Goal: Information Seeking & Learning: Check status

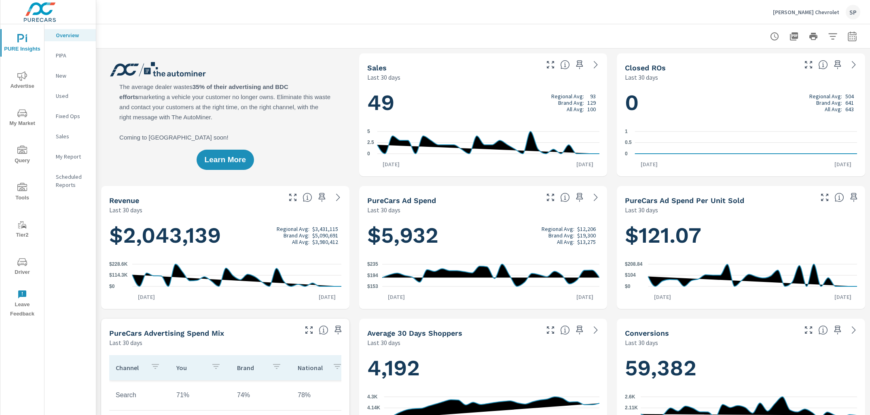
click at [67, 152] on div "My Report" at bounding box center [70, 157] width 51 height 12
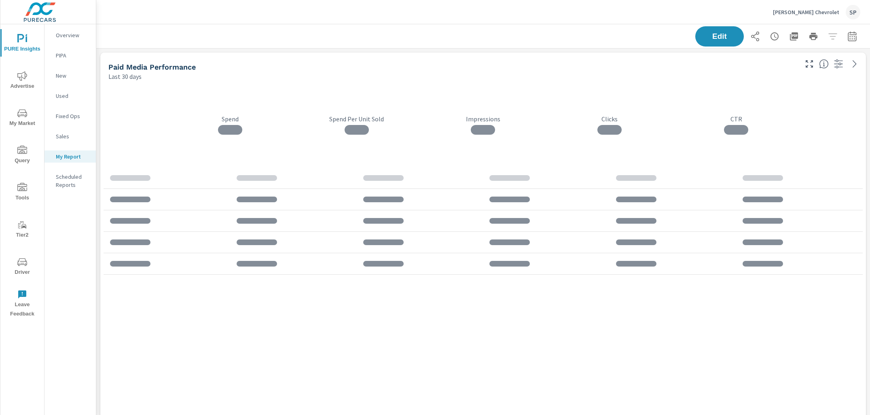
scroll to position [3075, 774]
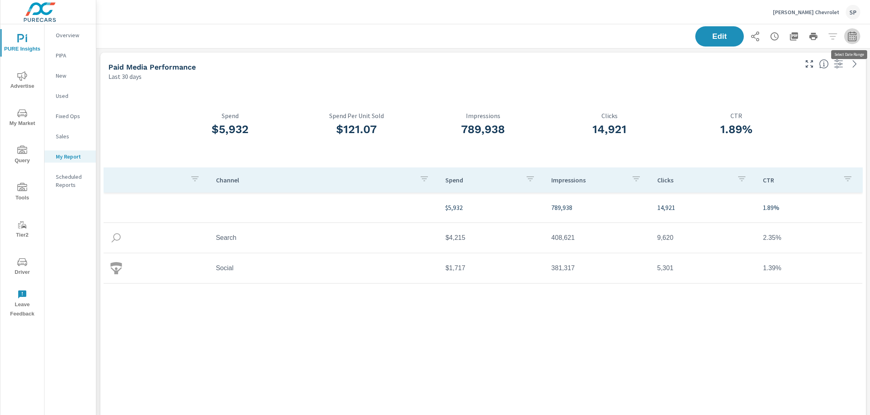
click at [855, 35] on icon "button" at bounding box center [853, 37] width 10 height 10
select select "Last 30 days"
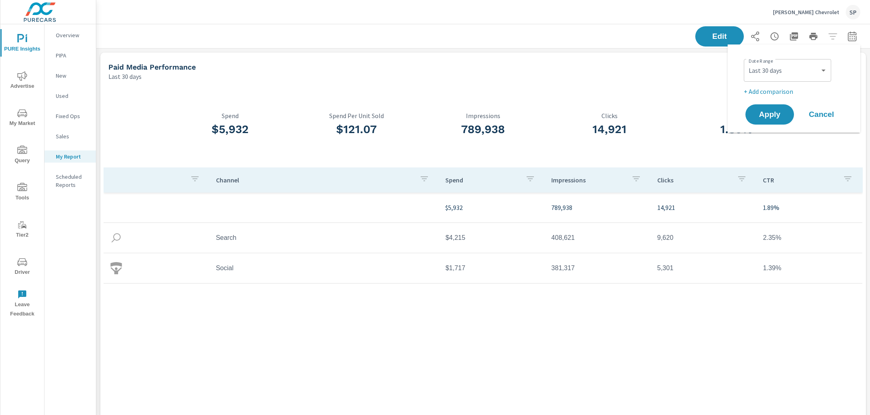
click at [789, 87] on p "+ Add comparison" at bounding box center [796, 92] width 104 height 10
select select "Previous period"
click at [779, 106] on select "Custom Previous period Previous month Previous year" at bounding box center [787, 106] width 81 height 16
click at [775, 135] on span "Apply" at bounding box center [769, 138] width 33 height 8
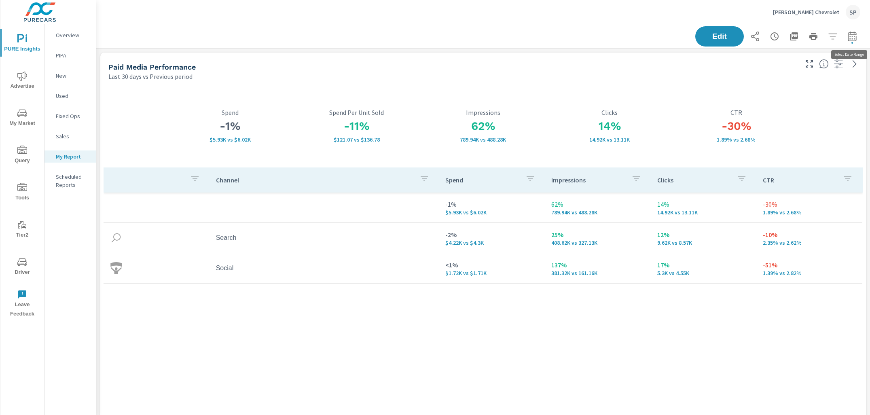
click at [859, 37] on button "button" at bounding box center [852, 36] width 16 height 16
select select "Last 30 days"
select select "Previous period"
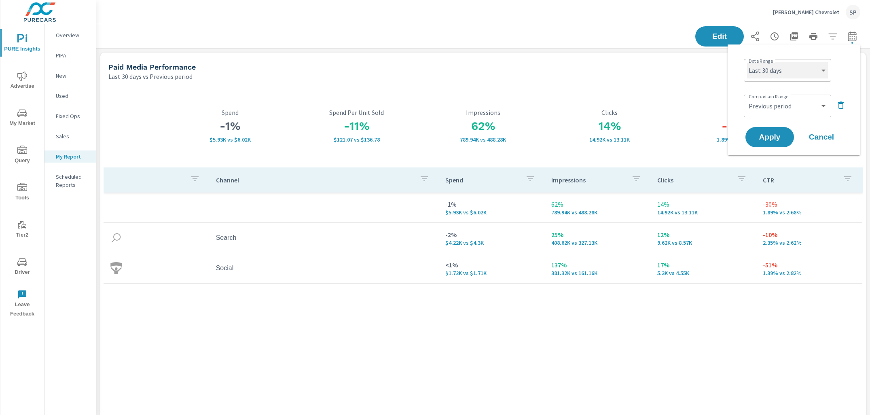
click at [794, 69] on select "Custom [DATE] Last week Last 7 days Last 14 days Last 30 days Last 45 days Last…" at bounding box center [787, 70] width 81 height 16
select select "Month to date"
click at [771, 134] on span "Apply" at bounding box center [769, 138] width 33 height 8
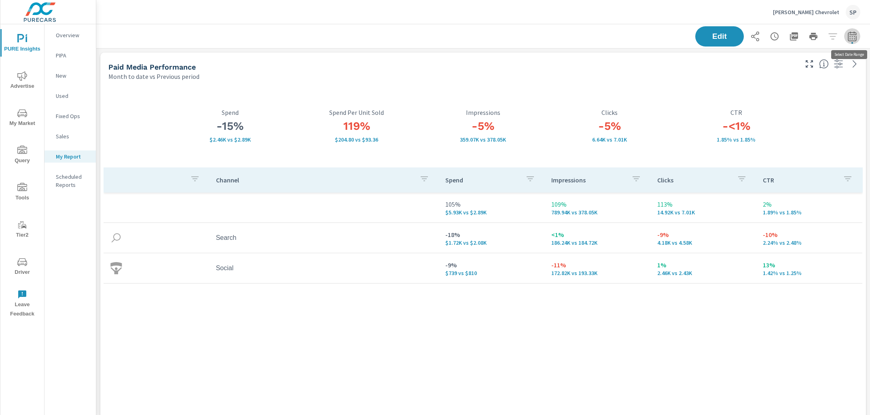
click at [854, 37] on icon "button" at bounding box center [852, 37] width 5 height 3
select select "Month to date"
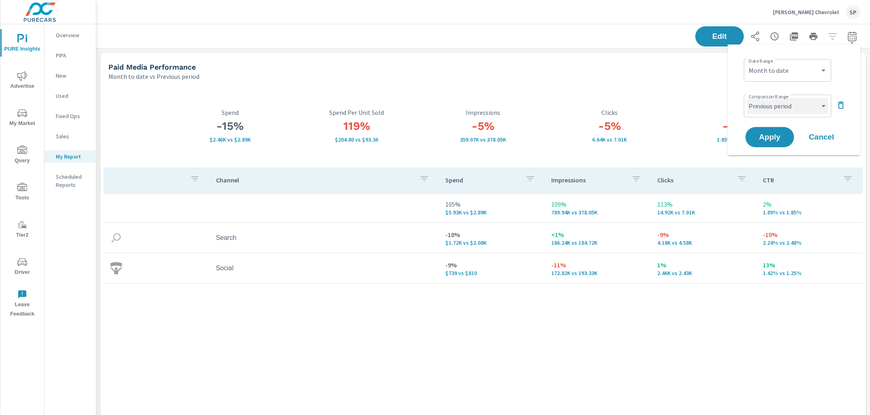
click at [795, 103] on select "Custom Previous period Previous month Previous year" at bounding box center [787, 106] width 81 height 16
select select "Previous month"
click at [778, 136] on span "Apply" at bounding box center [769, 138] width 33 height 8
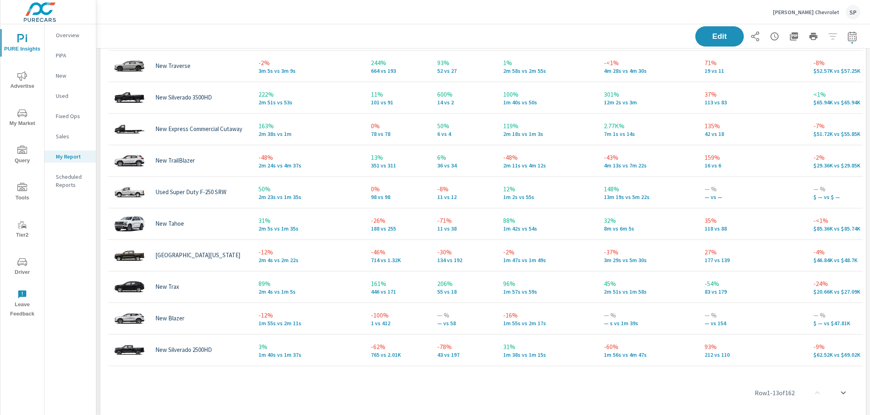
scroll to position [2708, 0]
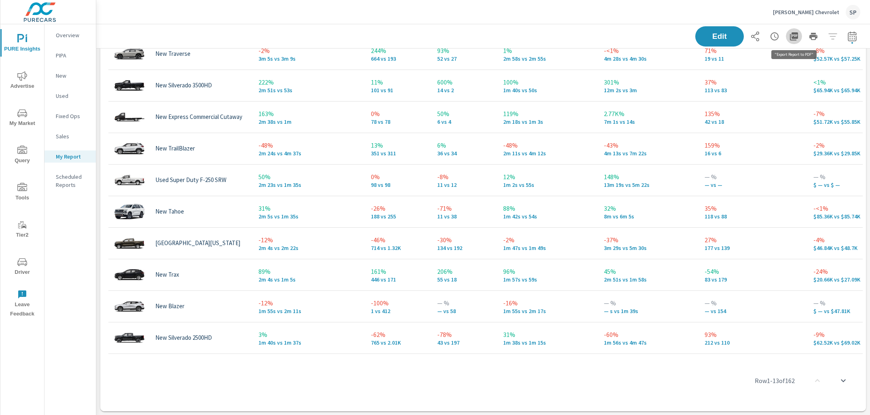
click at [795, 36] on icon "button" at bounding box center [794, 36] width 8 height 8
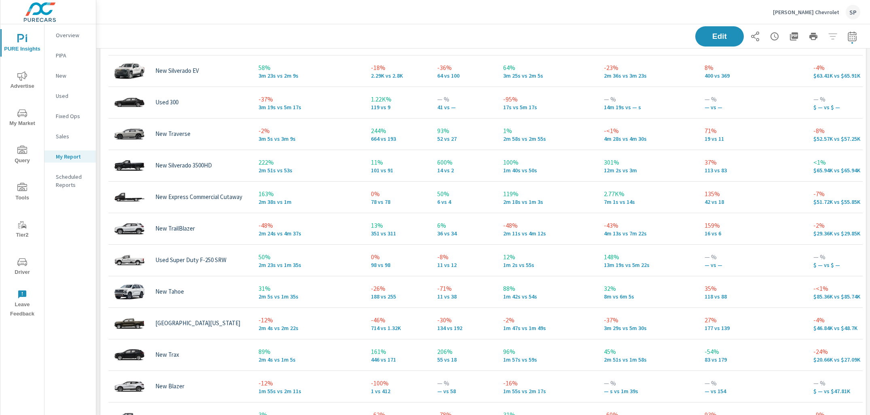
scroll to position [2585, 0]
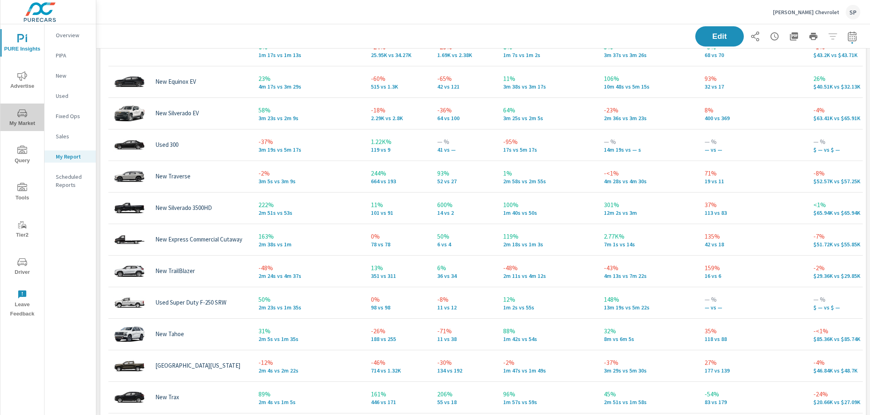
click at [20, 112] on icon "nav menu" at bounding box center [22, 113] width 10 height 10
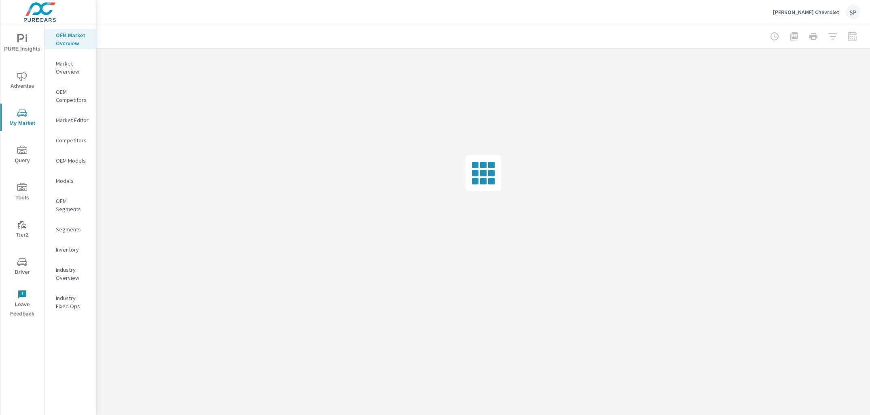
click at [71, 247] on p "Inventory" at bounding box center [73, 250] width 34 height 8
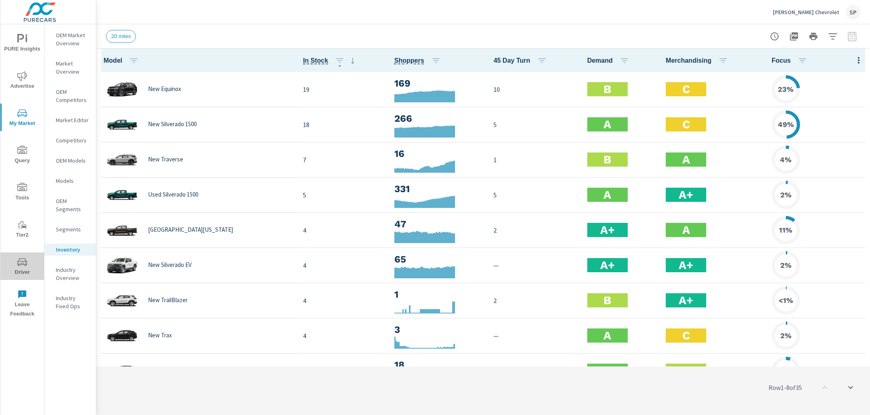
click at [20, 266] on icon "nav menu" at bounding box center [22, 262] width 10 height 10
